Goal: Information Seeking & Learning: Learn about a topic

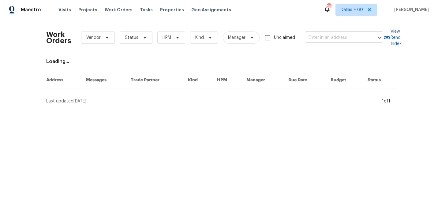
click at [349, 38] on input "text" at bounding box center [335, 37] width 61 height 9
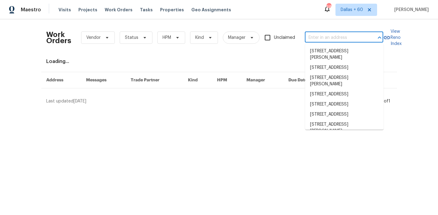
paste input "2715 Golf Heights Cir Valrico, FL 33596"
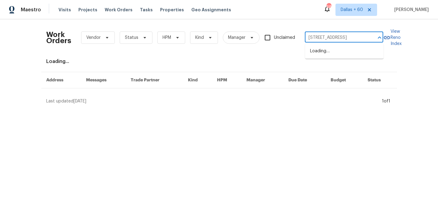
scroll to position [0, 20]
type input "2715 Golf Heights Cir Valrico, FL 33596"
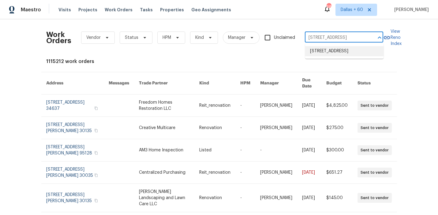
click at [353, 51] on li "2715 Golf Heights Cir, Valrico, FL 33596" at bounding box center [344, 51] width 78 height 10
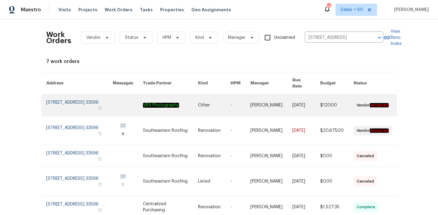
click at [209, 105] on link at bounding box center [214, 105] width 32 height 21
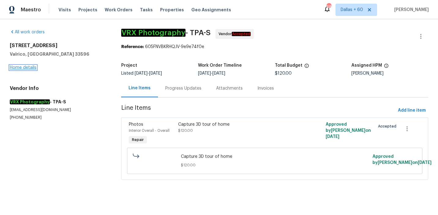
click at [25, 69] on link "Home details" at bounding box center [23, 68] width 27 height 4
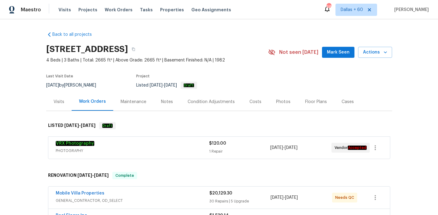
click at [162, 149] on span "PHOTOGRAPHY" at bounding box center [132, 151] width 153 height 6
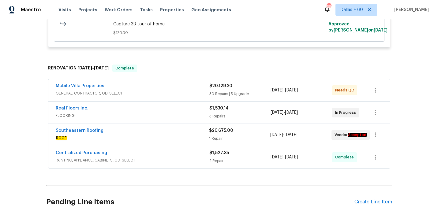
scroll to position [190, 0]
click at [180, 159] on span "PAINTING, APPLIANCE, CABINETS, OD_SELECT" at bounding box center [133, 160] width 154 height 6
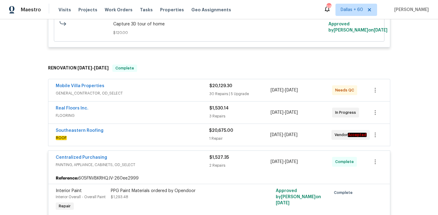
click at [162, 136] on span "ROOF" at bounding box center [132, 138] width 153 height 6
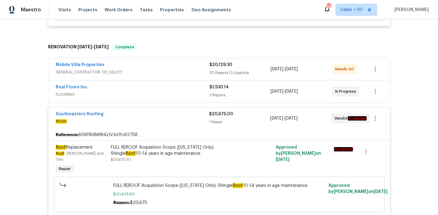
scroll to position [210, 0]
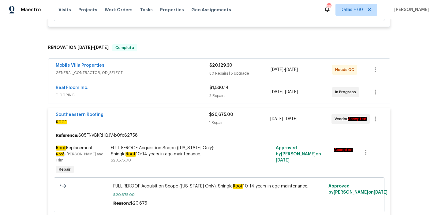
click at [172, 97] on span "FLOORING" at bounding box center [133, 95] width 154 height 6
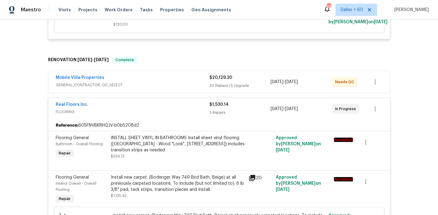
scroll to position [188, 0]
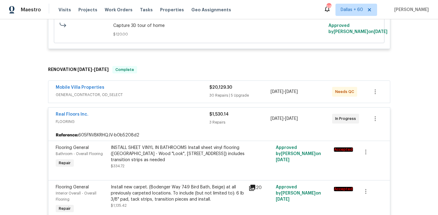
click at [172, 96] on span "GENERAL_CONTRACTOR, OD_SELECT" at bounding box center [133, 95] width 154 height 6
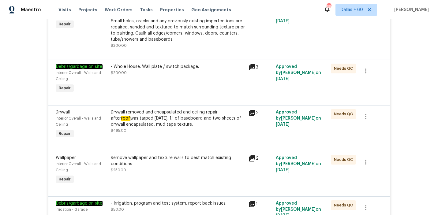
scroll to position [2680, 0]
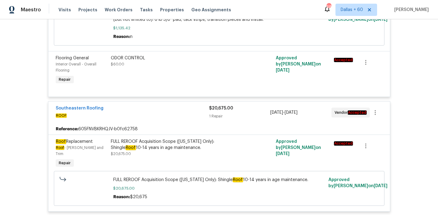
click at [29, 89] on div "Back to all projects 2715 Golf Heights Cir, Valrico, FL 33596 4 Beds | 3 Baths …" at bounding box center [219, 117] width 438 height 196
click at [426, 40] on div "Back to all projects 2715 Golf Heights Cir, Valrico, FL 33596 4 Beds | 3 Baths …" at bounding box center [219, 117] width 438 height 196
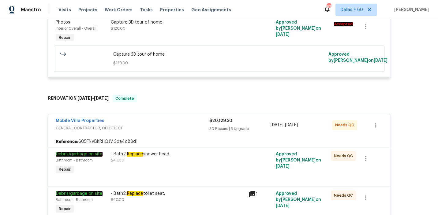
scroll to position [0, 0]
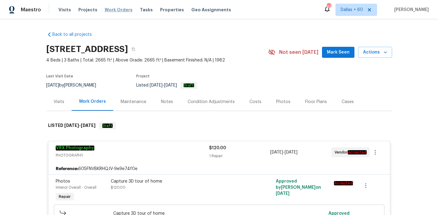
click at [115, 11] on span "Work Orders" at bounding box center [119, 10] width 28 height 6
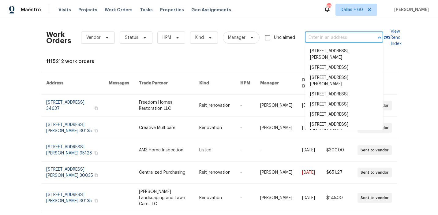
click at [323, 39] on input "text" at bounding box center [335, 37] width 61 height 9
paste input "832 Yellowbird Ave, Deltona, FL 32725"
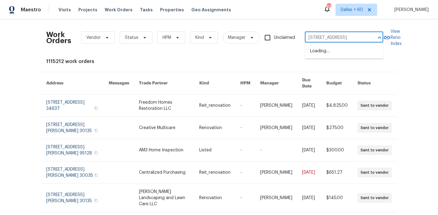
type input "832 Yellowbird Ave, Deltona, FL 32725"
click at [327, 53] on li "832 Yellowbird Ave, Deltona, FL 32725" at bounding box center [344, 51] width 78 height 10
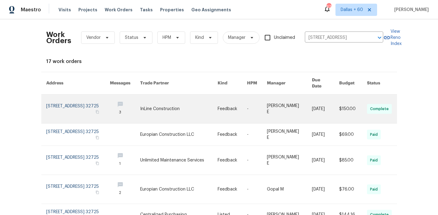
click at [190, 96] on link at bounding box center [179, 109] width 78 height 29
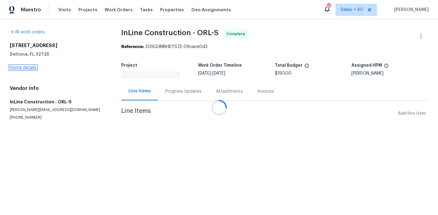
click at [22, 68] on link "Home details" at bounding box center [23, 68] width 27 height 4
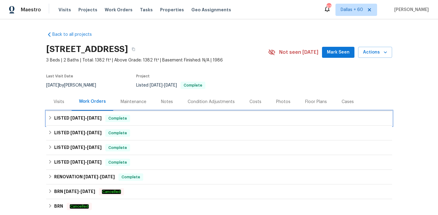
click at [175, 120] on div "LISTED 8/5/25 - 8/26/25 Complete" at bounding box center [219, 118] width 342 height 7
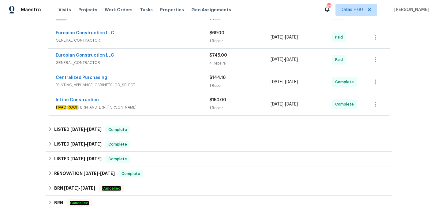
scroll to position [171, 0]
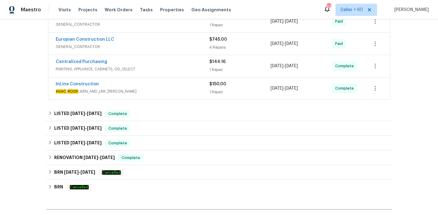
click at [161, 92] on span "HVAC , ROOF , BRN_AND_LRR, WELLS" at bounding box center [133, 92] width 154 height 6
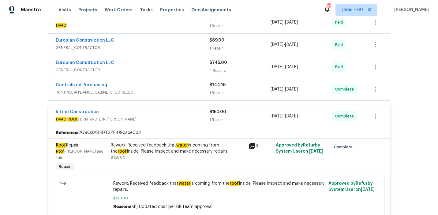
scroll to position [148, 0]
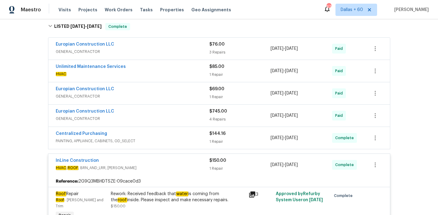
click at [161, 92] on div "Europian Construction LLC" at bounding box center [133, 89] width 154 height 7
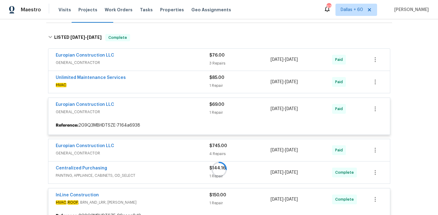
scroll to position [83, 0]
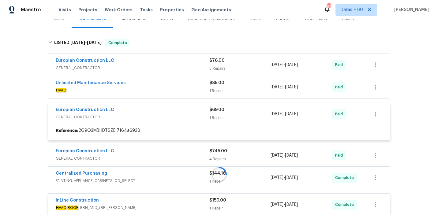
click at [160, 91] on div at bounding box center [219, 174] width 346 height 283
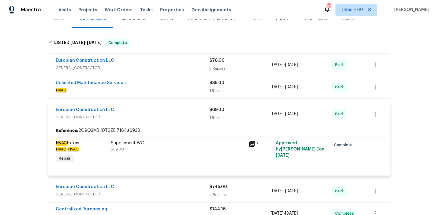
click at [157, 89] on span "HVAC" at bounding box center [133, 90] width 154 height 6
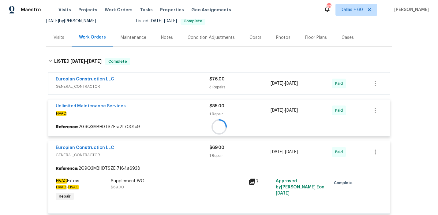
scroll to position [59, 0]
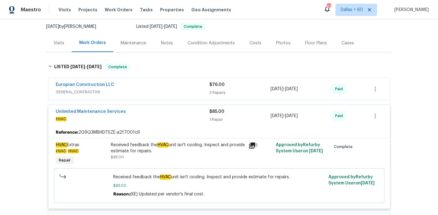
click at [157, 89] on div "Europian Construction LLC" at bounding box center [133, 85] width 154 height 7
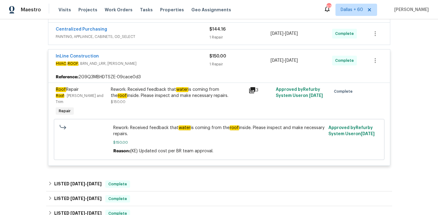
scroll to position [519, 0]
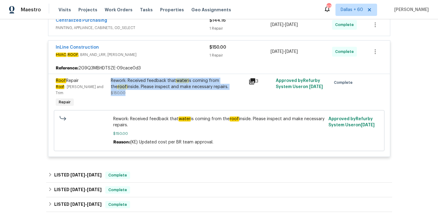
drag, startPoint x: 109, startPoint y: 74, endPoint x: 159, endPoint y: 92, distance: 52.8
click at [159, 92] on div "Rework: Received feedback that water is coming from the roof inside. Please ins…" at bounding box center [178, 93] width 138 height 34
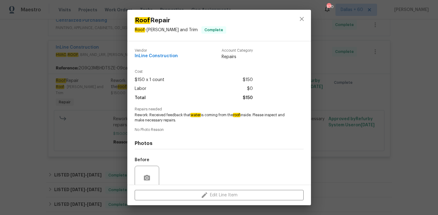
click at [28, 129] on div "Roof Repair Roof - Eaves and Trim Complete Vendor InLine Construction Account C…" at bounding box center [219, 107] width 438 height 215
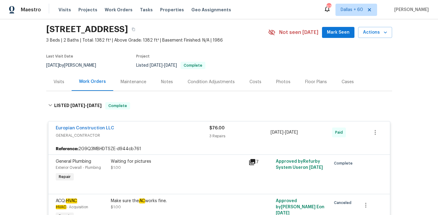
scroll to position [0, 0]
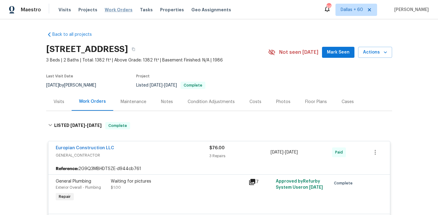
click at [105, 9] on span "Work Orders" at bounding box center [119, 10] width 28 height 6
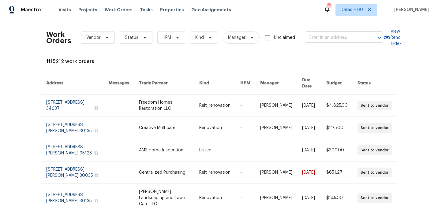
click at [320, 37] on input "text" at bounding box center [335, 37] width 61 height 9
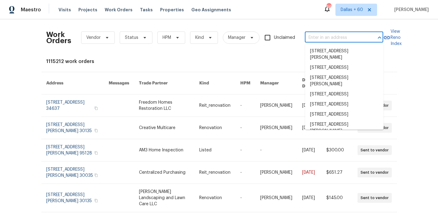
paste input "1434 Hummingbird Ln, Seguin, TX 78155"
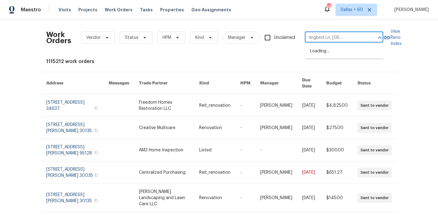
type input "1434 Hummingbird Ln, Seguin, TX 78155"
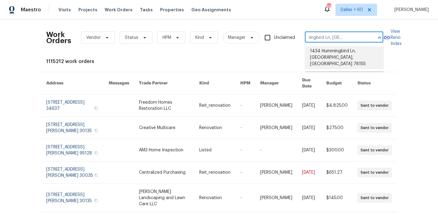
click at [324, 53] on li "1434 Hummingbird Ln, Seguin, TX 78155" at bounding box center [344, 57] width 78 height 23
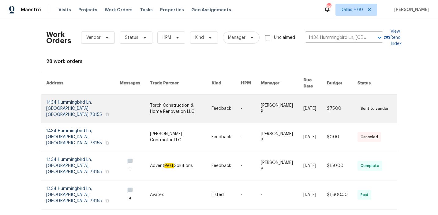
click at [195, 101] on link at bounding box center [180, 109] width 61 height 28
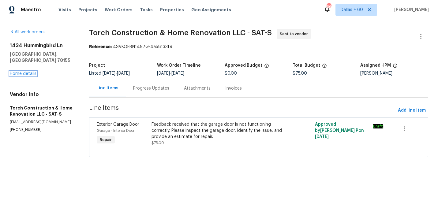
click at [21, 72] on link "Home details" at bounding box center [23, 74] width 27 height 4
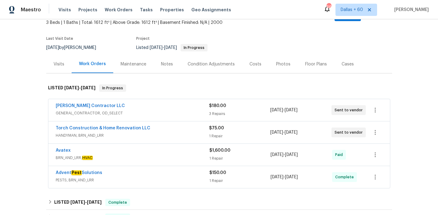
scroll to position [63, 0]
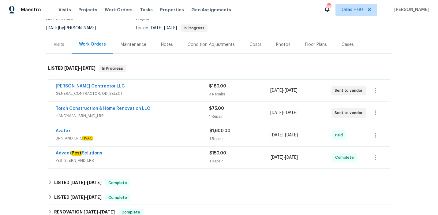
click at [167, 91] on span "GENERAL_CONTRACTOR, OD_SELECT" at bounding box center [132, 94] width 153 height 6
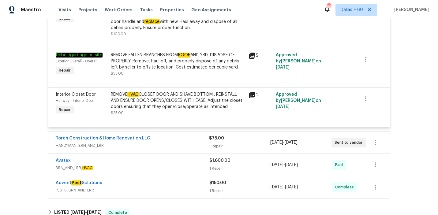
scroll to position [184, 0]
click at [170, 143] on span "HANDYMAN, BRN_AND_LRR" at bounding box center [132, 146] width 153 height 6
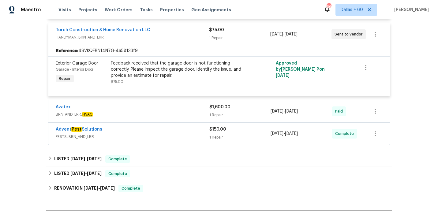
scroll to position [293, 0]
click at [163, 127] on div "Advent Pest Solutions" at bounding box center [133, 130] width 154 height 7
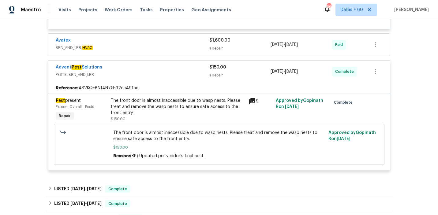
scroll to position [360, 0]
click at [172, 45] on span "BRN_AND_LRR, HVAC" at bounding box center [133, 48] width 154 height 6
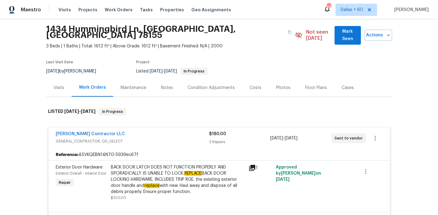
scroll to position [0, 0]
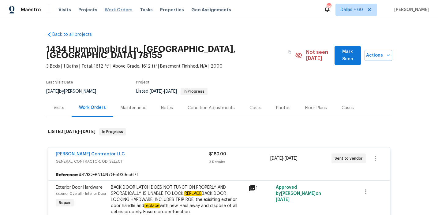
click at [113, 10] on span "Work Orders" at bounding box center [119, 10] width 28 height 6
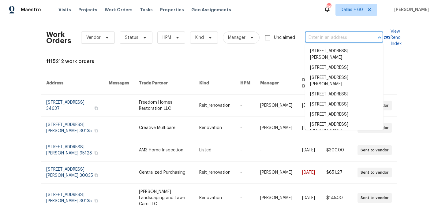
click at [318, 40] on input "text" at bounding box center [335, 37] width 61 height 9
paste input "3301 Henderson Mill Rd Apt Z1, Atlanta, GA 30341"
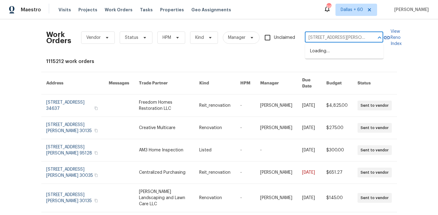
type input "3301 Henderson Mill Rd"
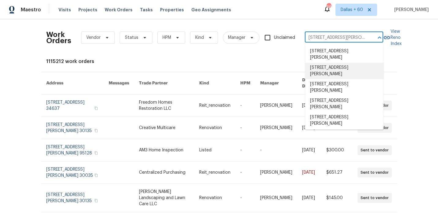
click at [334, 69] on li "3301 Henderson Mill Rd Apt Z1, Atlanta, GA 30341" at bounding box center [344, 71] width 78 height 17
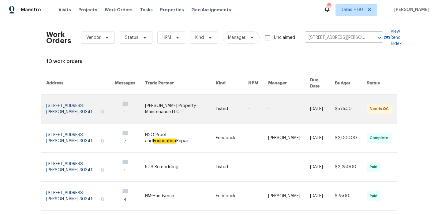
click at [198, 98] on link at bounding box center [180, 109] width 71 height 29
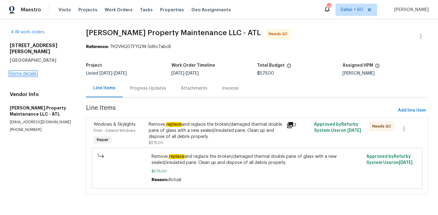
click at [29, 74] on link "Home details" at bounding box center [23, 74] width 27 height 4
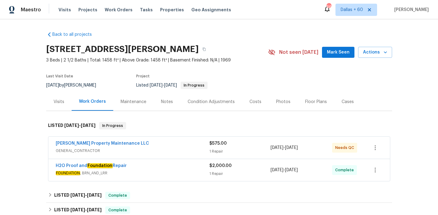
click at [175, 146] on div "Glen Property Maintenance LLC" at bounding box center [133, 144] width 154 height 7
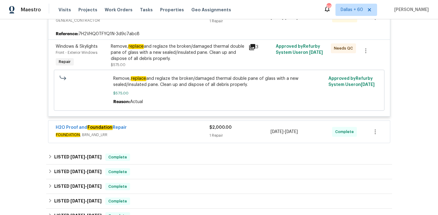
click at [172, 131] on div "H2O Proof and Foundation Repair" at bounding box center [133, 128] width 154 height 7
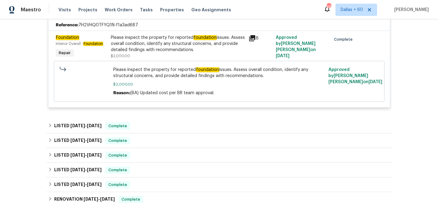
scroll to position [261, 0]
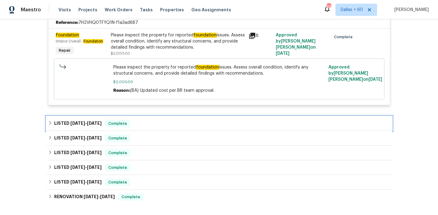
click at [172, 122] on div "LISTED 4/3/25 - 4/9/25 Complete" at bounding box center [219, 123] width 342 height 7
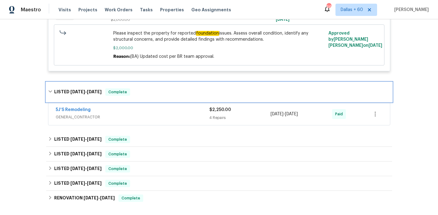
scroll to position [295, 0]
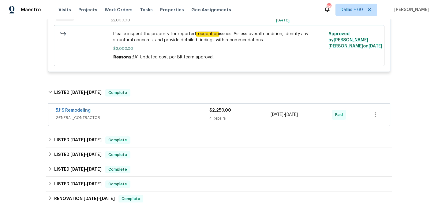
click at [172, 119] on span "GENERAL_CONTRACTOR" at bounding box center [133, 118] width 154 height 6
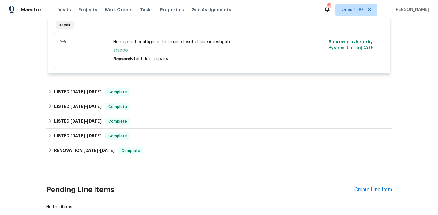
scroll to position [586, 0]
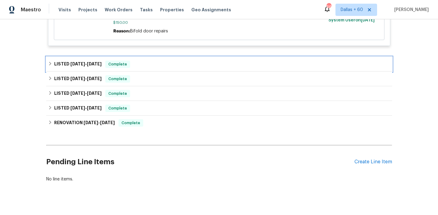
click at [166, 66] on div "LISTED 3/18/25 - 3/24/25 Complete" at bounding box center [219, 64] width 342 height 7
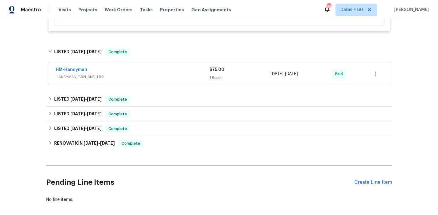
click at [166, 70] on div "HM-Handyman" at bounding box center [133, 70] width 154 height 7
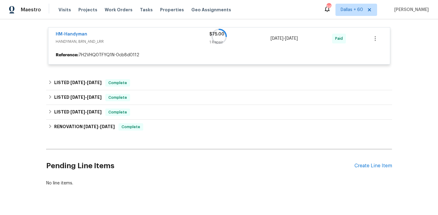
scroll to position [641, 0]
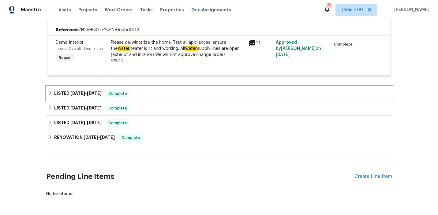
click at [163, 93] on div "LISTED 12/31/24 - 1/9/25 Complete" at bounding box center [219, 93] width 342 height 7
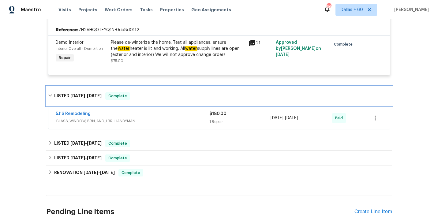
scroll to position [683, 0]
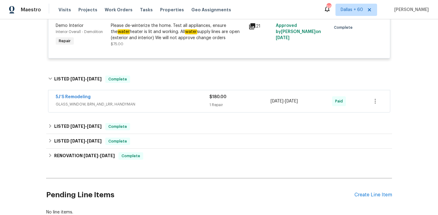
click at [163, 100] on div "5J’S Remodeling" at bounding box center [133, 97] width 154 height 7
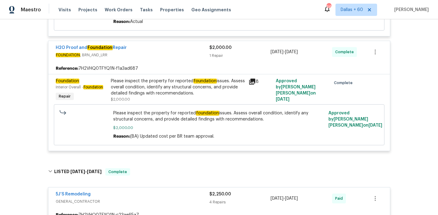
scroll to position [215, 0]
click at [179, 93] on div "Please inspect the property for reported foundation issues. Assess overall cond…" at bounding box center [178, 87] width 134 height 18
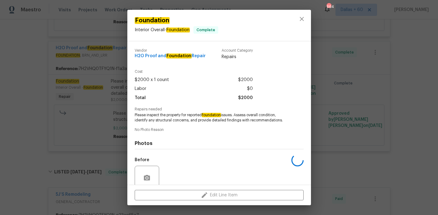
scroll to position [51, 0]
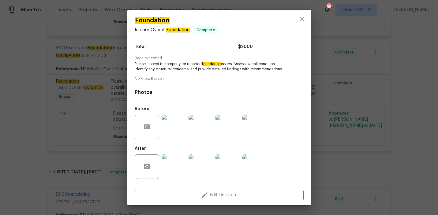
click at [177, 123] on img at bounding box center [174, 127] width 25 height 25
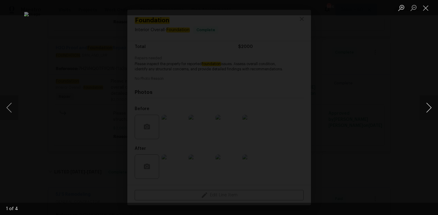
click at [424, 106] on button "Next image" at bounding box center [429, 108] width 18 height 25
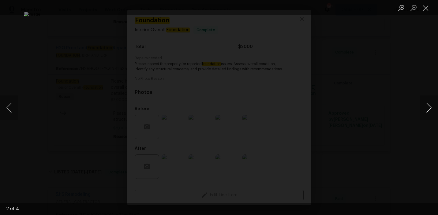
click at [424, 106] on button "Next image" at bounding box center [429, 108] width 18 height 25
click at [410, 138] on div "Lightbox" at bounding box center [219, 107] width 438 height 215
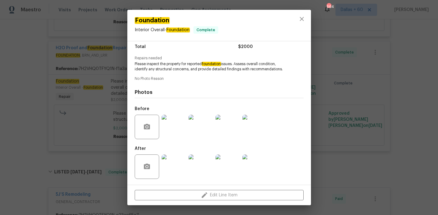
click at [26, 101] on div "Foundation Interior Overall - Foundation Complete Vendor H2O Proof and Foundati…" at bounding box center [219, 107] width 438 height 215
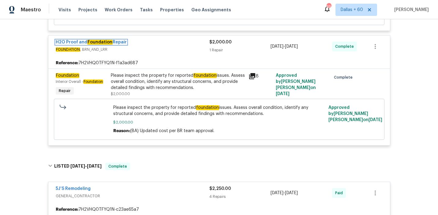
scroll to position [0, 0]
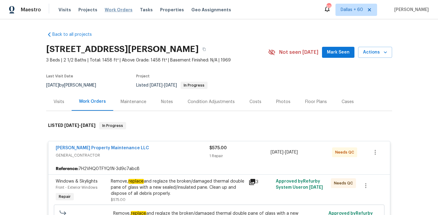
click at [116, 9] on span "Work Orders" at bounding box center [119, 10] width 28 height 6
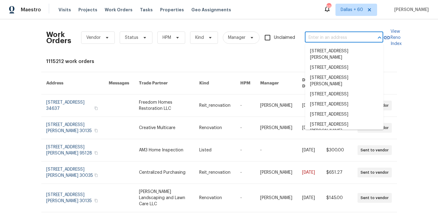
click at [332, 33] on input "text" at bounding box center [335, 37] width 61 height 9
paste input "17 Apple Tree Ln, Greensboro, NC 27455"
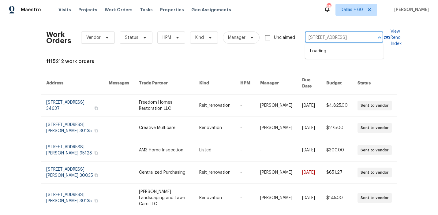
scroll to position [0, 23]
type input "17 Apple Tree Ln, Greensboro, NC 27455"
click at [337, 53] on li "17 Apple Tree Ln, Greensboro, NC 27455" at bounding box center [344, 51] width 78 height 10
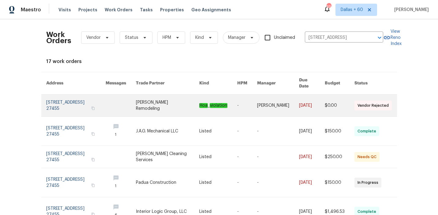
click at [124, 108] on link at bounding box center [121, 106] width 30 height 22
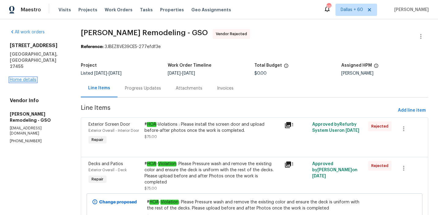
click at [16, 78] on link "Home details" at bounding box center [23, 80] width 27 height 4
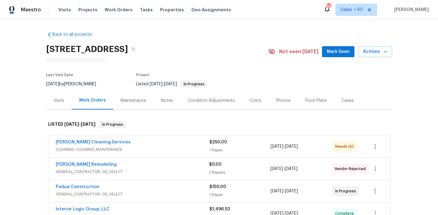
click at [151, 144] on div "DePascale Cleaning Services" at bounding box center [133, 142] width 154 height 7
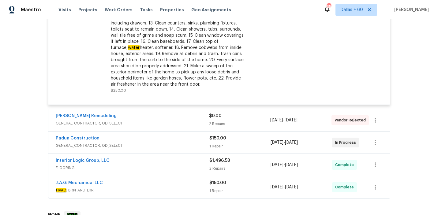
scroll to position [219, 0]
click at [169, 122] on span "GENERAL_CONTRACTOR, OD_SELECT" at bounding box center [132, 124] width 153 height 6
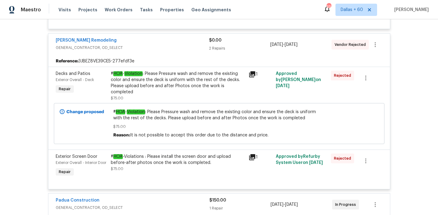
scroll to position [426, 0]
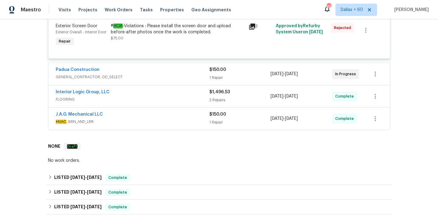
click at [172, 77] on span "GENERAL_CONTRACTOR, OD_SELECT" at bounding box center [133, 77] width 154 height 6
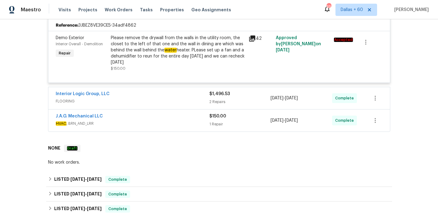
scroll to position [492, 0]
click at [164, 99] on span "FLOORING" at bounding box center [133, 101] width 154 height 6
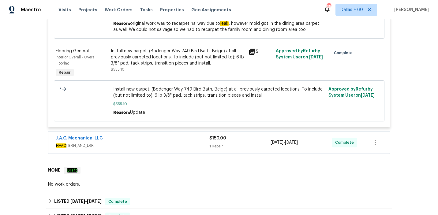
scroll to position [785, 0]
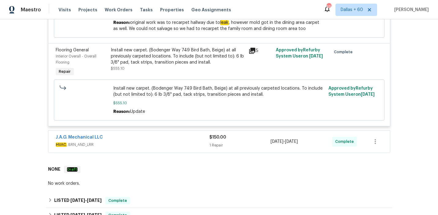
click at [149, 147] on span "HVAC , BRN_AND_LRR" at bounding box center [133, 145] width 154 height 6
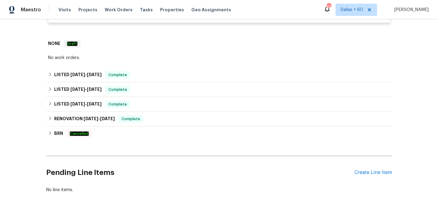
scroll to position [1008, 0]
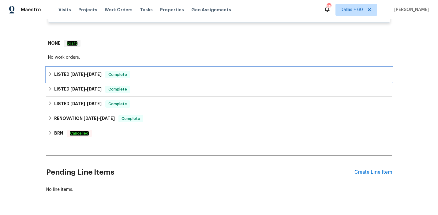
click at [178, 78] on div "LISTED 7/18/25 - 7/30/25 Complete" at bounding box center [219, 74] width 342 height 7
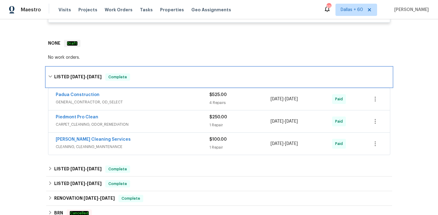
scroll to position [1034, 0]
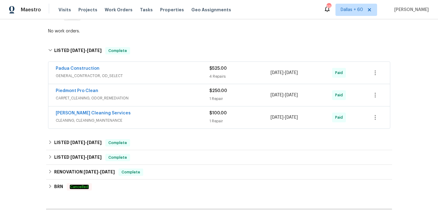
click at [158, 125] on div "DePascale Cleaning Services CLEANING, CLEANING_MAINTENANCE" at bounding box center [133, 117] width 154 height 15
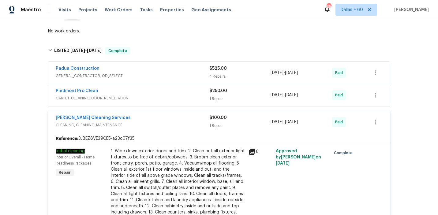
click at [161, 101] on span "CARPET_CLEANING, ODOR_REMEDIATION" at bounding box center [133, 98] width 154 height 6
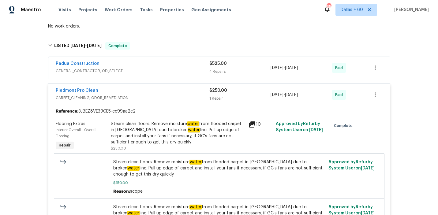
scroll to position [1042, 0]
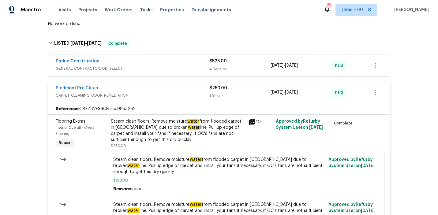
click at [167, 76] on div "Padua Construction GENERAL_CONTRACTOR, OD_SELECT $525.00 4 Repairs 7/18/2025 - …" at bounding box center [219, 66] width 342 height 22
click at [172, 69] on span "GENERAL_CONTRACTOR, OD_SELECT" at bounding box center [133, 69] width 154 height 6
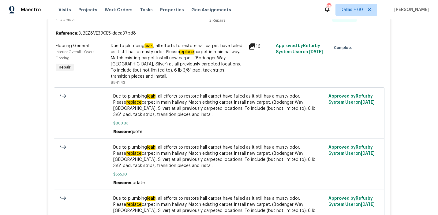
scroll to position [573, 0]
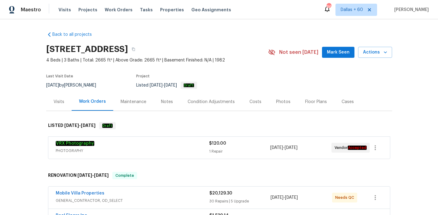
click at [62, 102] on div "Visits" at bounding box center [59, 102] width 11 height 6
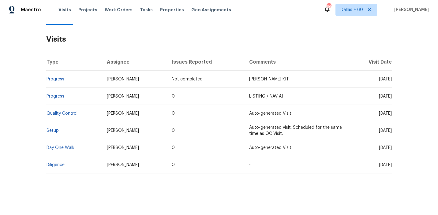
scroll to position [86, 0]
click at [67, 149] on link "Day One Walk" at bounding box center [61, 148] width 28 height 4
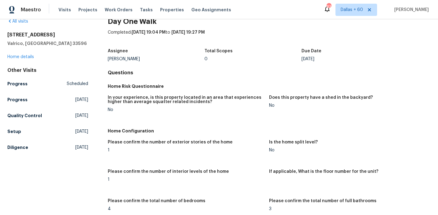
scroll to position [12, 0]
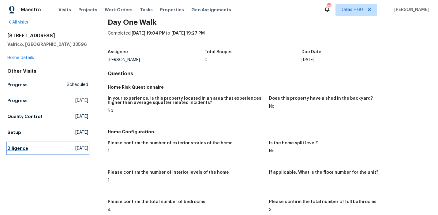
click at [18, 149] on h5 "Diligence" at bounding box center [17, 149] width 21 height 6
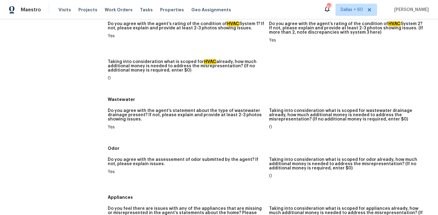
scroll to position [481, 0]
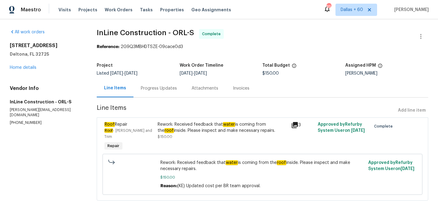
click at [168, 89] on div "Progress Updates" at bounding box center [159, 88] width 36 height 6
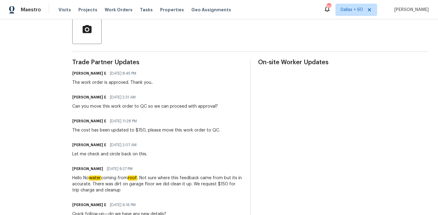
scroll to position [143, 0]
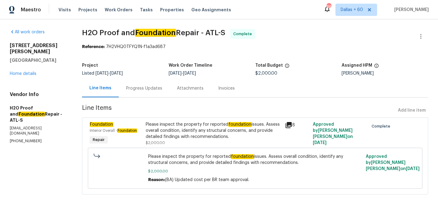
click at [131, 85] on div "Progress Updates" at bounding box center [144, 88] width 36 height 6
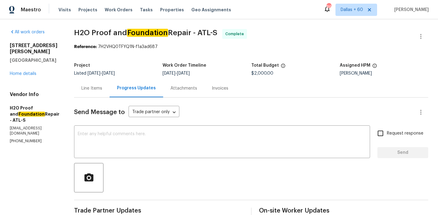
click at [212, 89] on div "Invoices" at bounding box center [220, 88] width 17 height 6
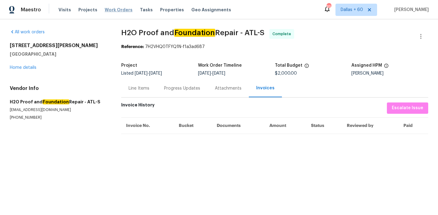
click at [109, 10] on span "Work Orders" at bounding box center [119, 10] width 28 height 6
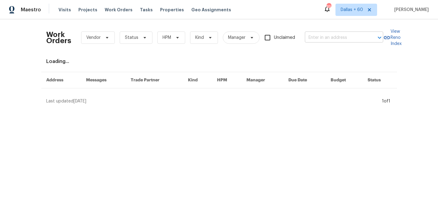
click at [323, 36] on input "text" at bounding box center [335, 37] width 61 height 9
paste input "13864 Lexicon Ave, Los Angeles, CA 91342"
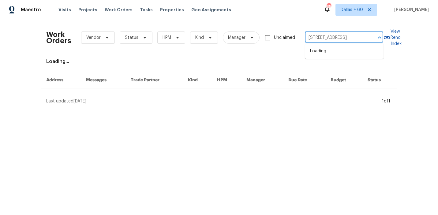
scroll to position [0, 28]
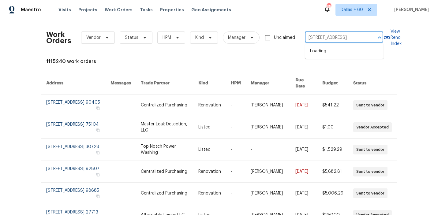
type input "13864 Lexicon Ave, Los Angeles, CA 91342"
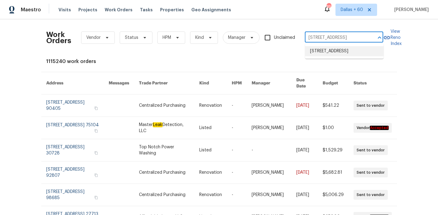
click at [327, 53] on li "13864 Lexicon Ave, Los Angeles, CA 91342" at bounding box center [344, 51] width 78 height 10
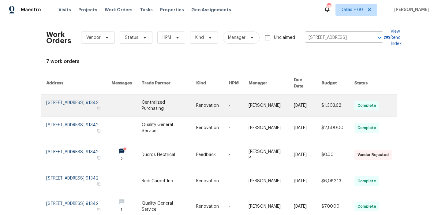
click at [167, 104] on link at bounding box center [169, 106] width 55 height 22
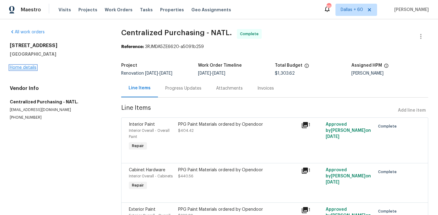
click at [14, 68] on link "Home details" at bounding box center [23, 68] width 27 height 4
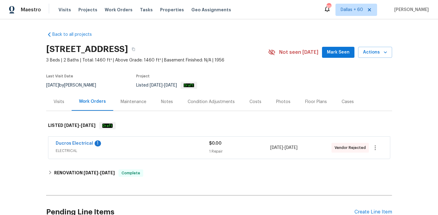
click at [155, 148] on div "Ducros Electrical 1" at bounding box center [132, 144] width 153 height 7
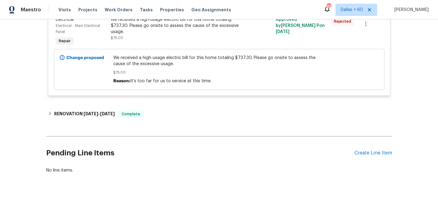
scroll to position [166, 0]
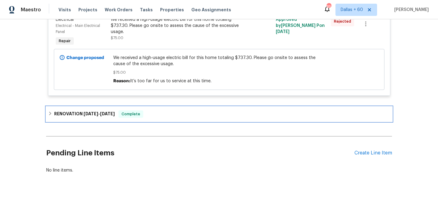
click at [162, 116] on div "RENOVATION 8/8/25 - 8/25/25 Complete" at bounding box center [219, 114] width 342 height 7
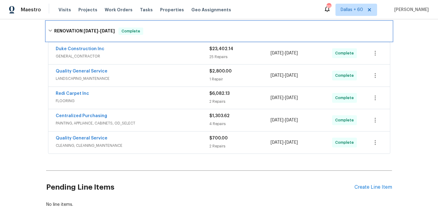
scroll to position [247, 0]
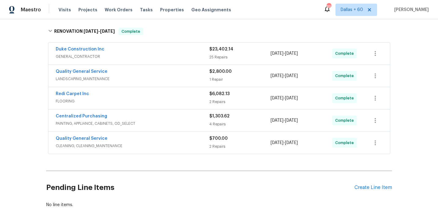
click at [163, 149] on span "CLEANING, CLEANING_MAINTENANCE" at bounding box center [133, 146] width 154 height 6
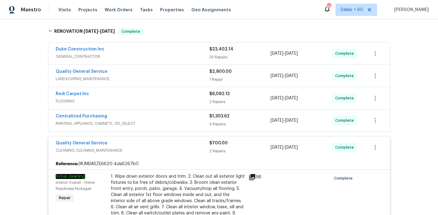
click at [158, 127] on span "PAINTING, APPLIANCE, CABINETS, OD_SELECT" at bounding box center [133, 124] width 154 height 6
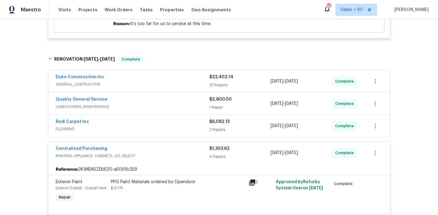
click at [158, 126] on div "Redi Carpet Inc" at bounding box center [133, 122] width 154 height 7
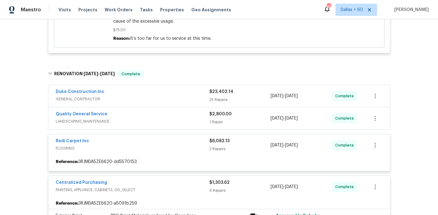
scroll to position [204, 0]
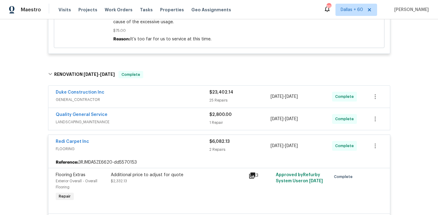
click at [158, 125] on span "LANDSCAPING_MAINTENANCE" at bounding box center [133, 122] width 154 height 6
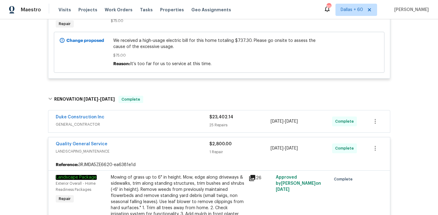
scroll to position [0, 0]
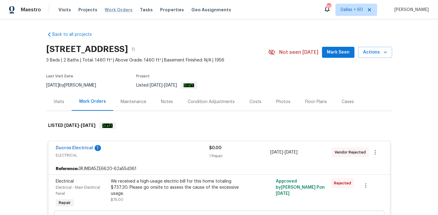
click at [109, 11] on span "Work Orders" at bounding box center [119, 10] width 28 height 6
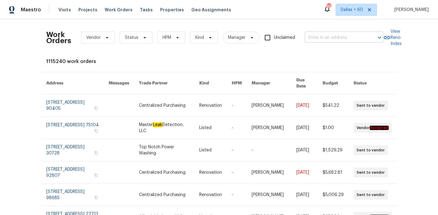
click at [320, 35] on input "text" at bounding box center [335, 37] width 61 height 9
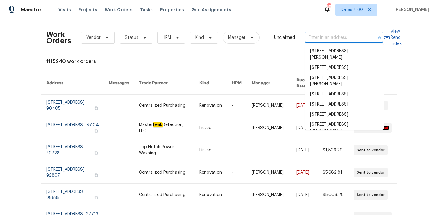
paste input "17 Apple Tree Ln, Greensboro, NC 27455"
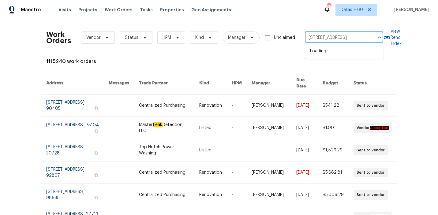
type input "17 Apple Tree Ln, Greensboro, NC 27455"
click at [324, 52] on li "17 Apple Tree Ln, Greensboro, NC 27455" at bounding box center [344, 51] width 78 height 10
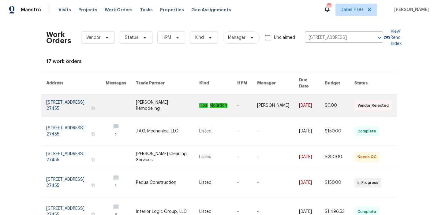
click at [127, 109] on link at bounding box center [121, 106] width 30 height 22
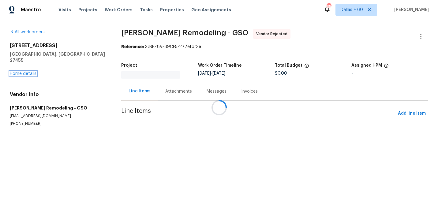
click at [26, 72] on link "Home details" at bounding box center [23, 74] width 27 height 4
